Goal: Task Accomplishment & Management: Manage account settings

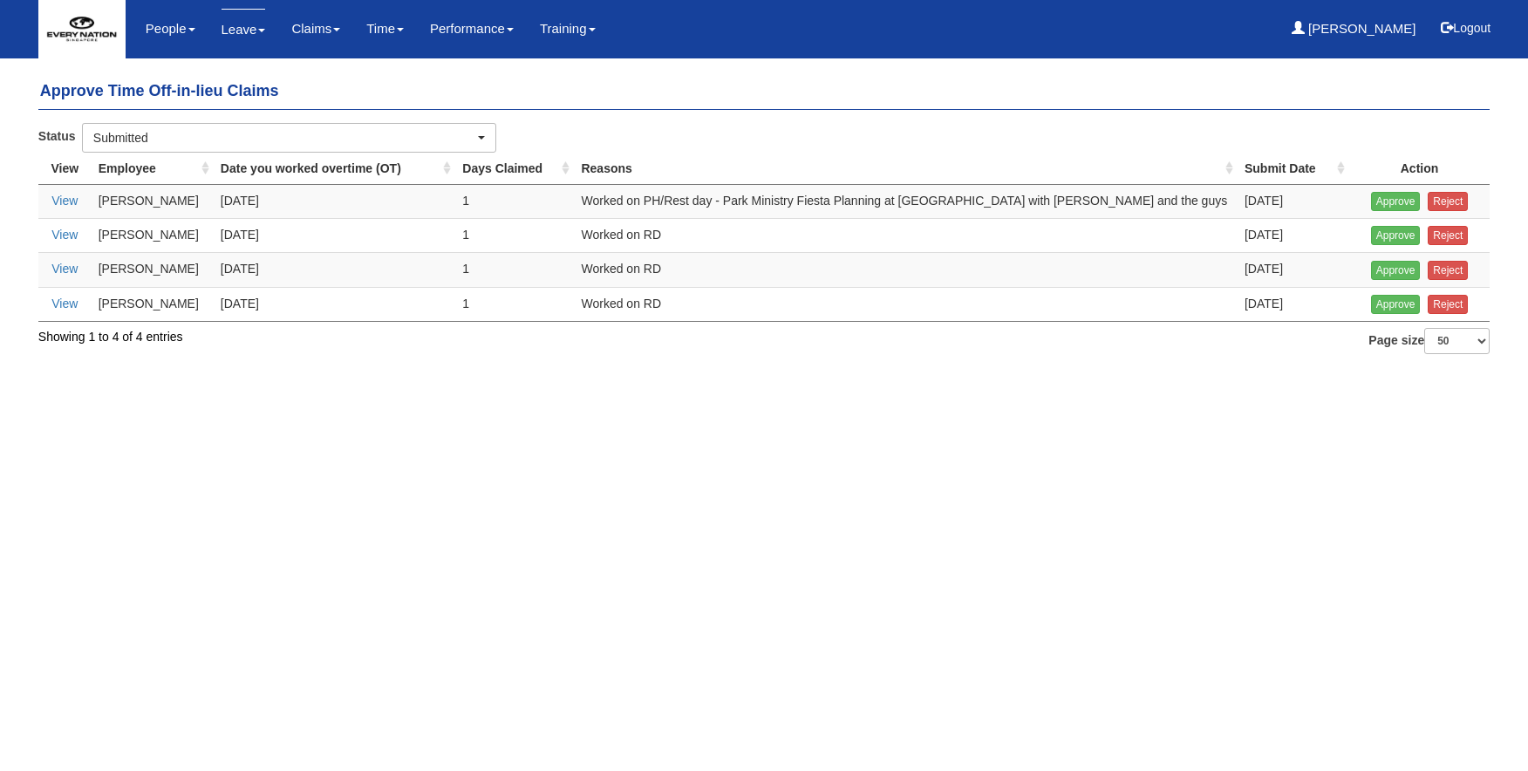
select select "50"
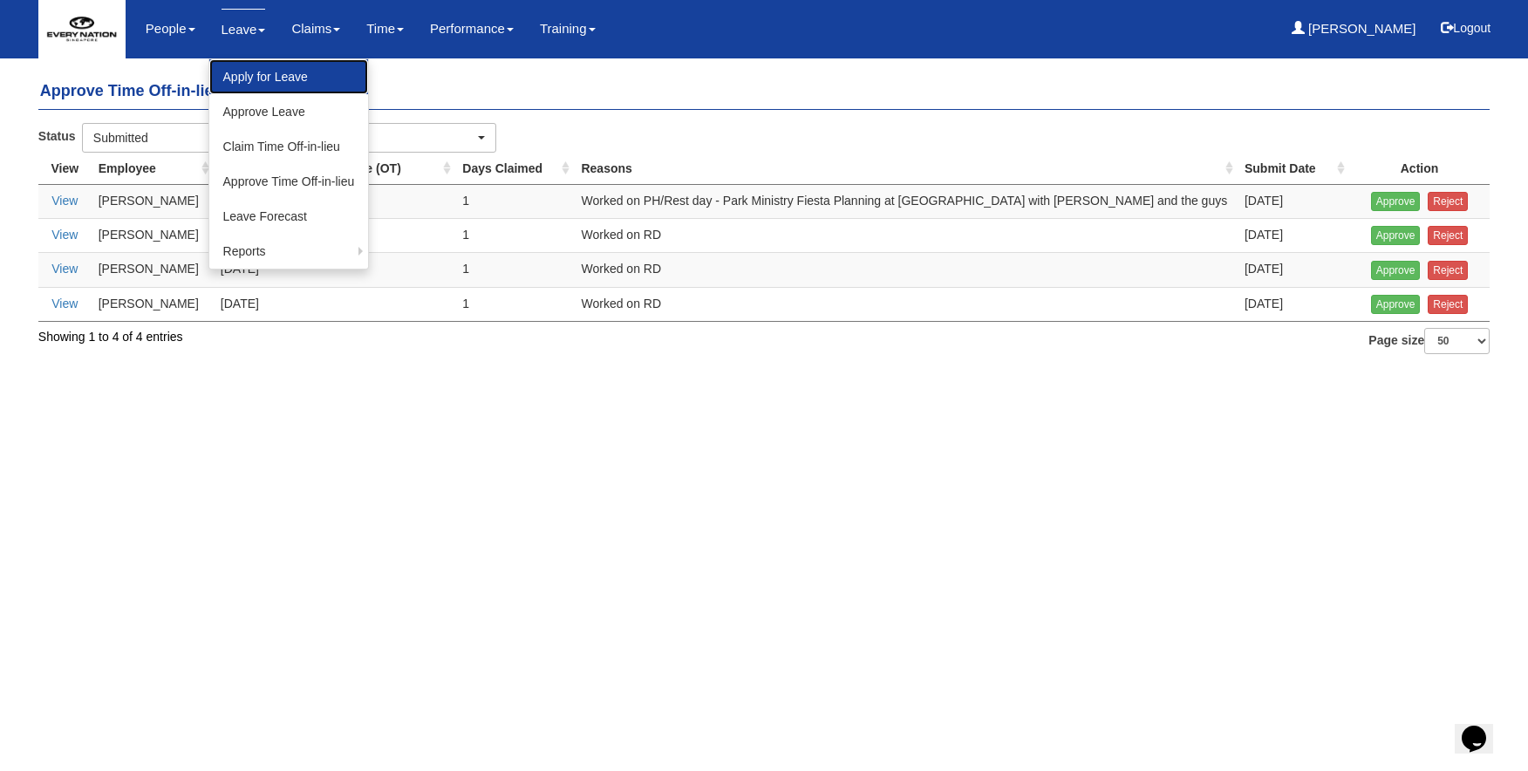
click at [242, 83] on link "Apply for Leave" at bounding box center [289, 76] width 160 height 35
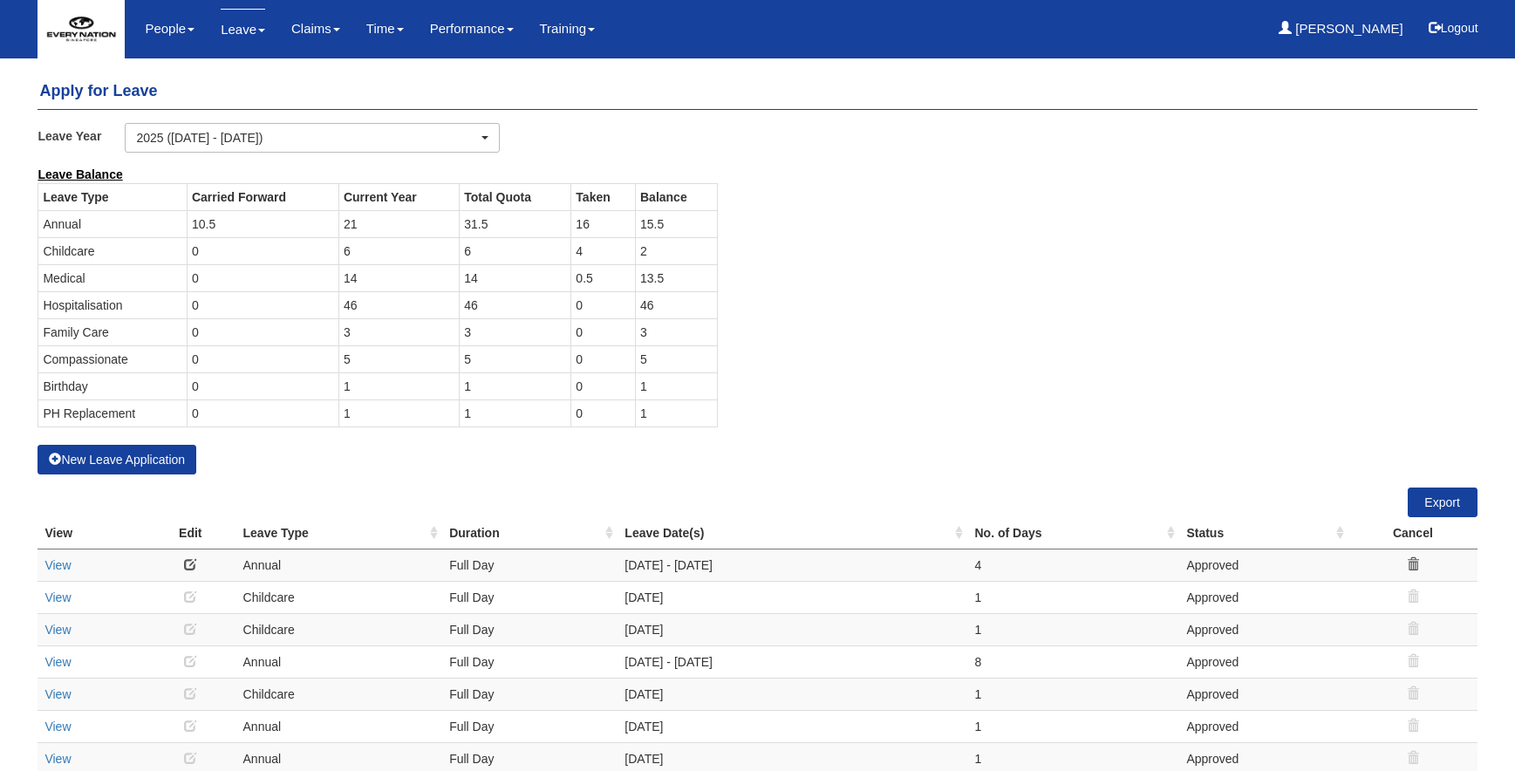
select select "50"
click at [1465, 27] on button "Logout" at bounding box center [1454, 28] width 74 height 42
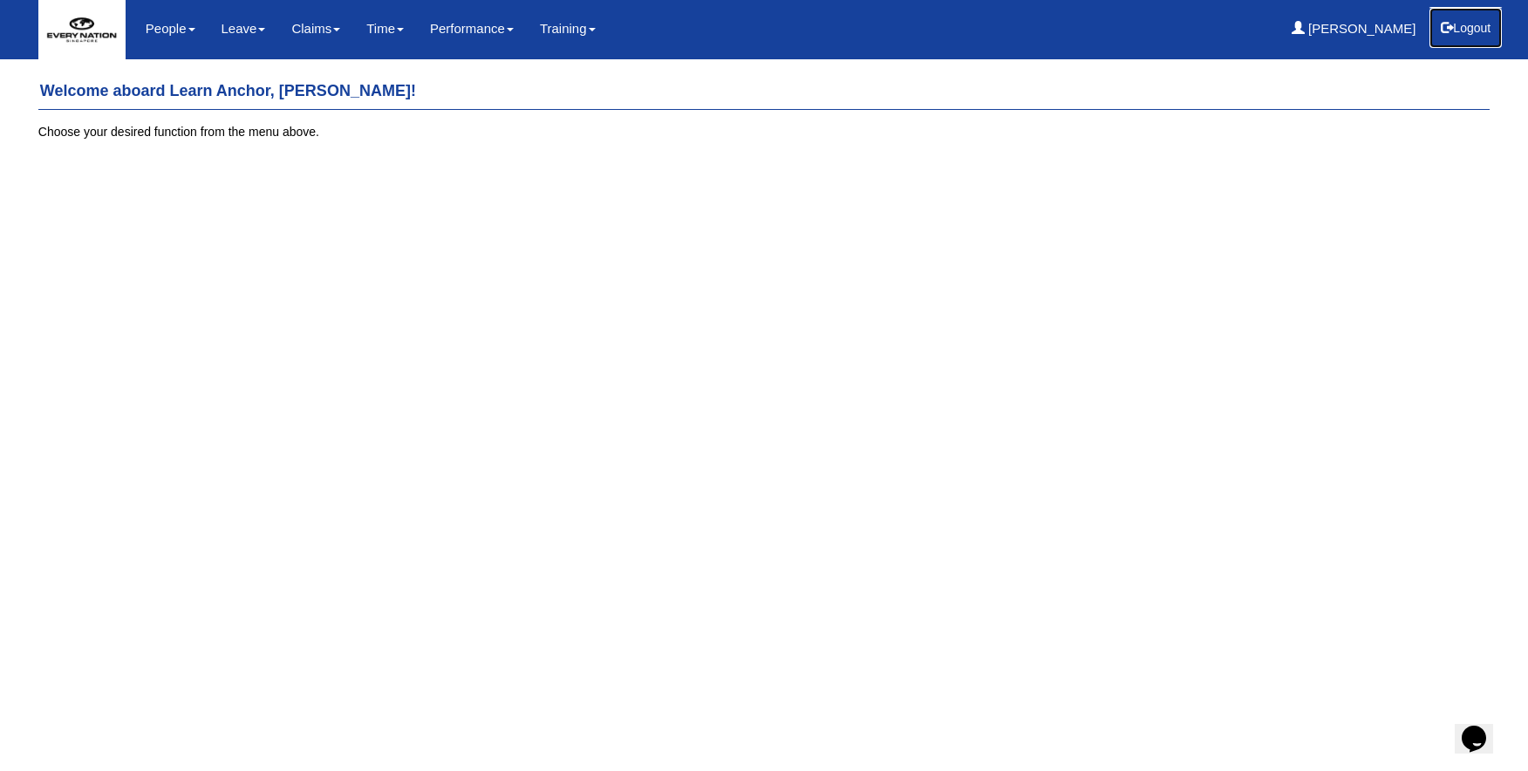
click at [1447, 23] on span "submit" at bounding box center [1447, 27] width 12 height 12
